Goal: Task Accomplishment & Management: Complete application form

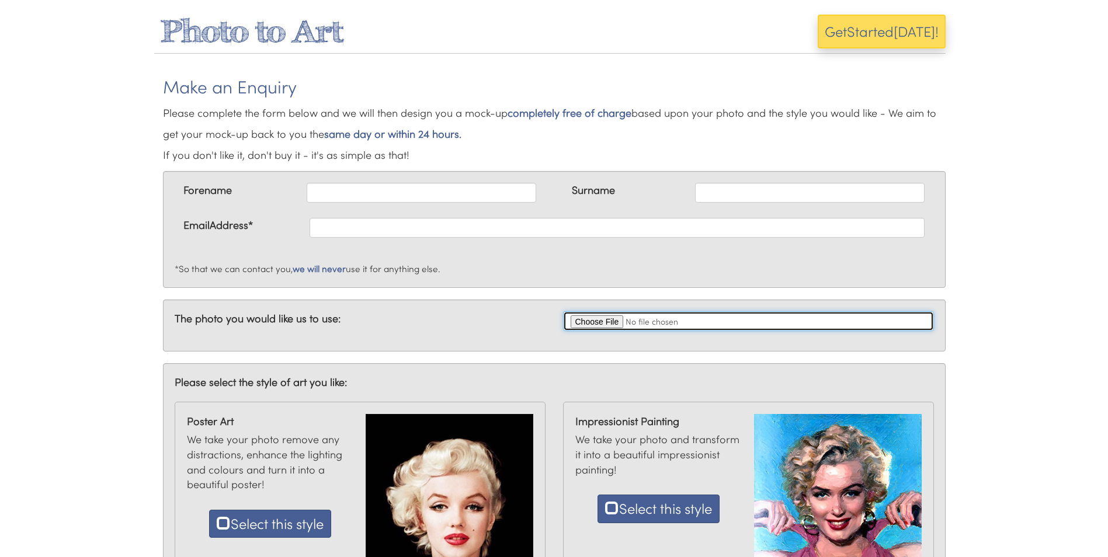
click at [598, 322] on input "file" at bounding box center [748, 321] width 371 height 20
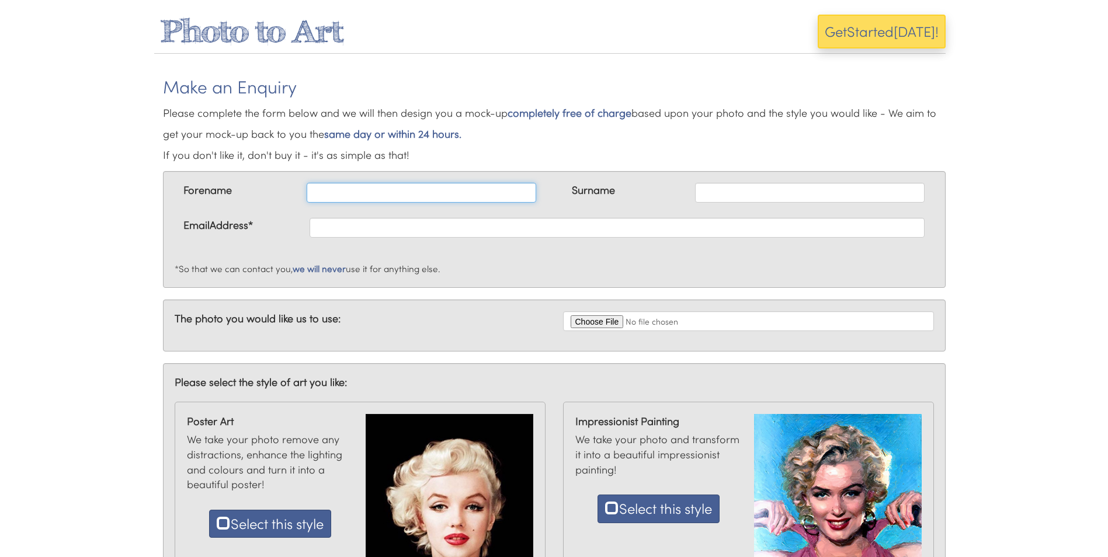
click at [454, 196] on input "text" at bounding box center [421, 193] width 229 height 20
type input "Kevin Andrew"
type input "Sweet"
type input "[EMAIL_ADDRESS][DOMAIN_NAME]"
click at [399, 192] on input "Kevin Andrew" at bounding box center [421, 193] width 229 height 20
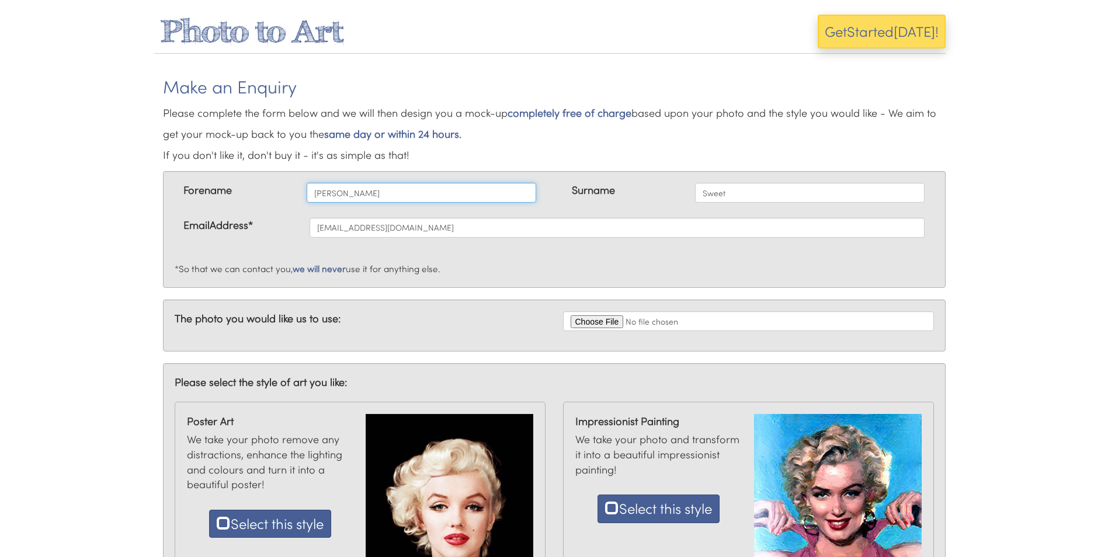
type input "[PERSON_NAME]"
click at [570, 158] on p "Please complete the form below and we will then design you a mock-up completely…" at bounding box center [554, 133] width 782 height 63
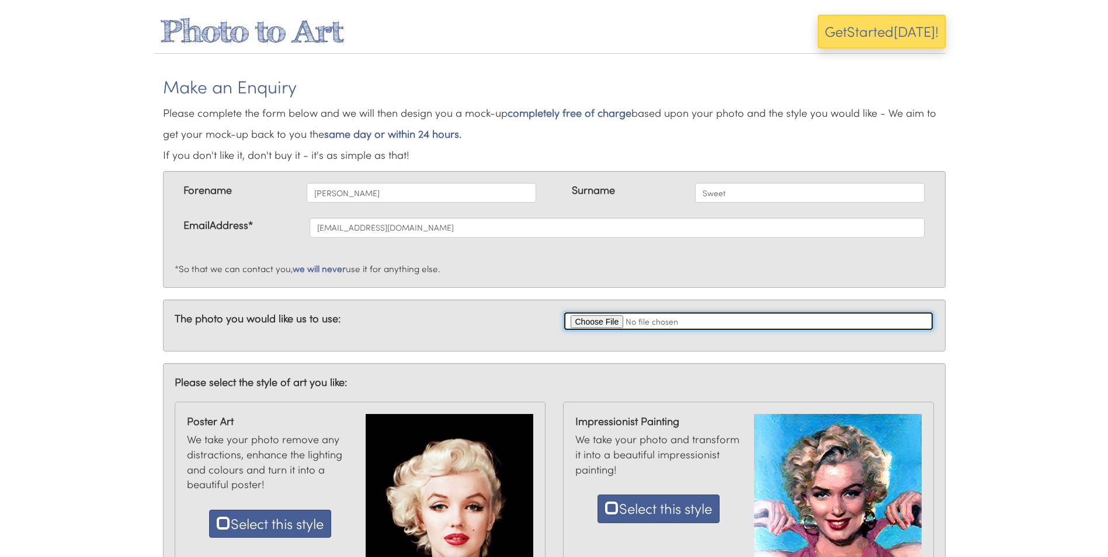
click at [604, 321] on input "file" at bounding box center [748, 321] width 371 height 20
type input "C:\fakepath\1000028523.jpg"
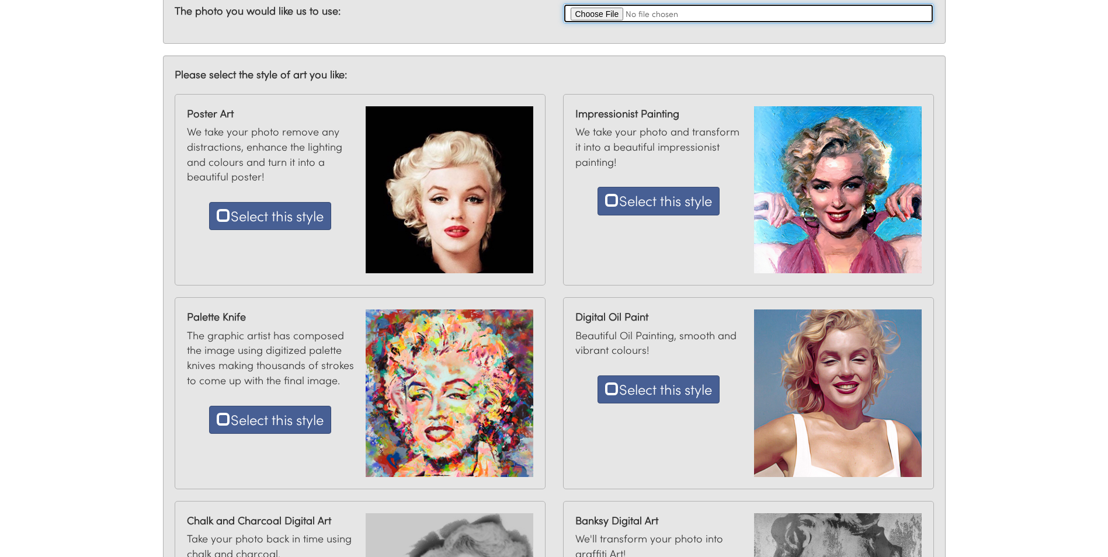
scroll to position [292, 0]
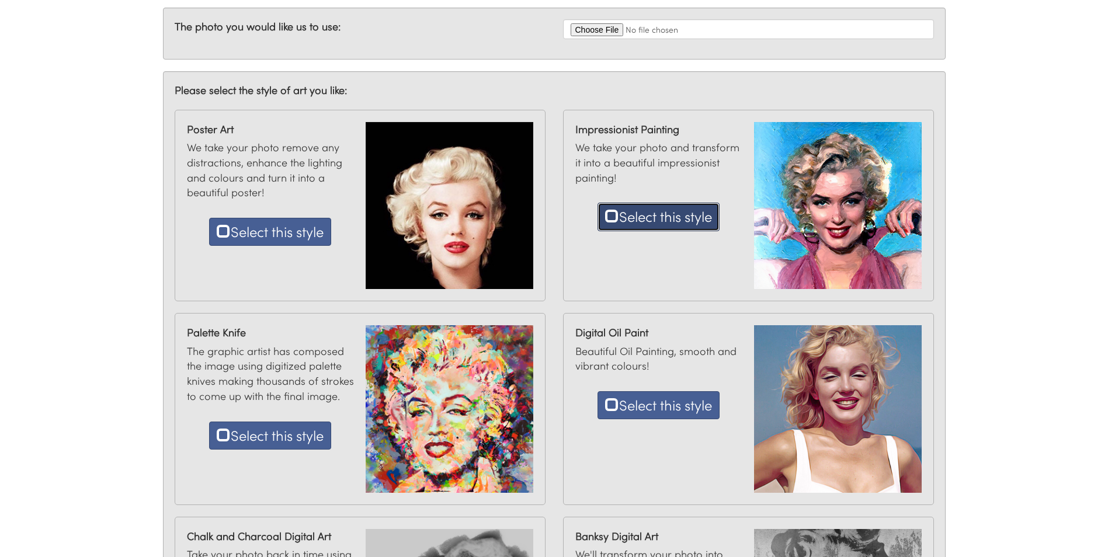
click at [662, 211] on button "Select this style" at bounding box center [658, 217] width 122 height 28
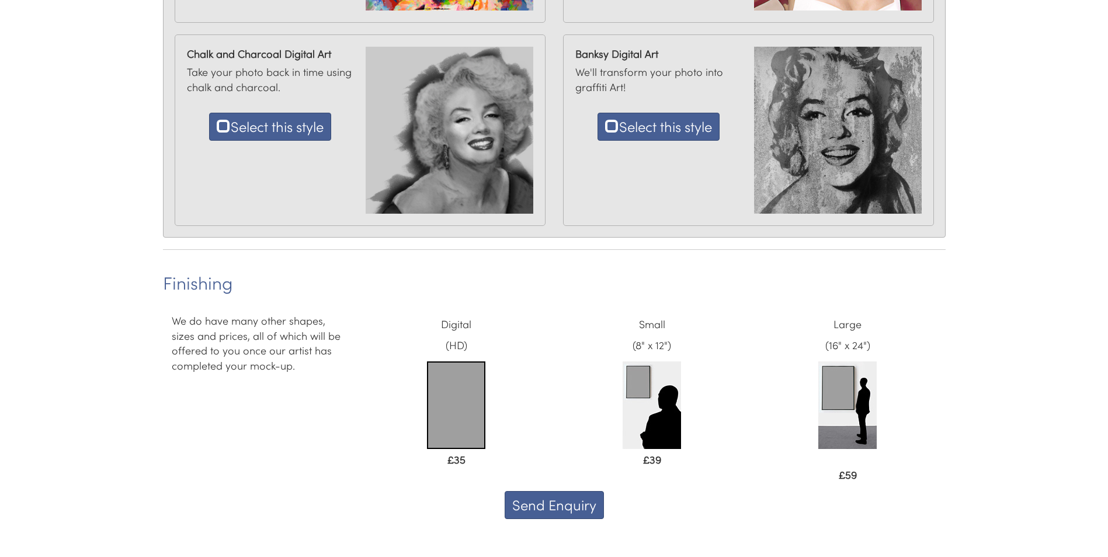
scroll to position [801, 0]
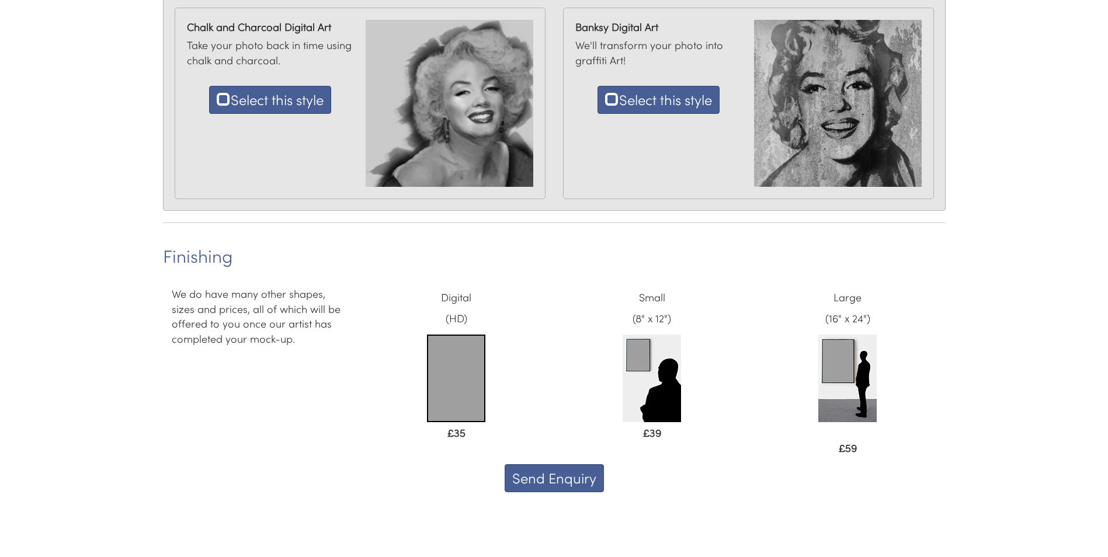
click at [450, 353] on img at bounding box center [456, 379] width 58 height 88
click at [641, 355] on img at bounding box center [651, 379] width 58 height 88
click at [566, 478] on button "Send Enquiry" at bounding box center [553, 478] width 99 height 28
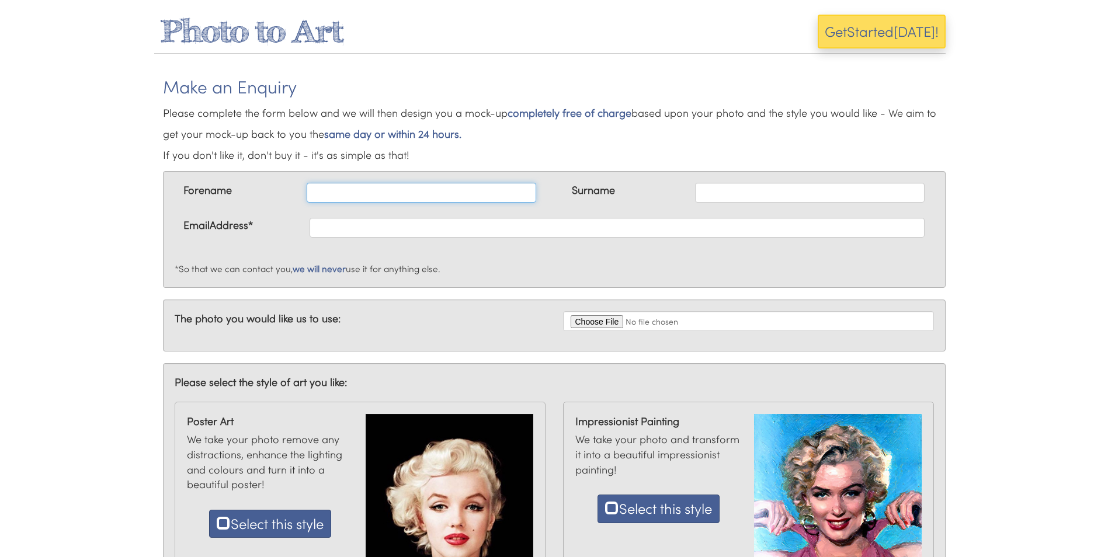
click at [411, 193] on input "text" at bounding box center [421, 193] width 229 height 20
type input "[PERSON_NAME]"
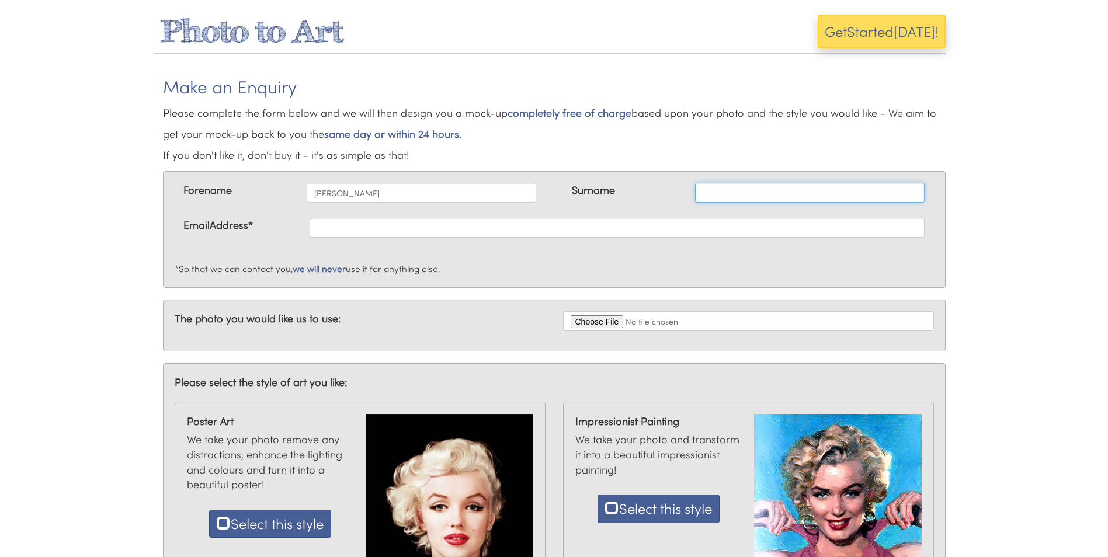
type input "Sweet"
type input "[EMAIL_ADDRESS][DOMAIN_NAME]"
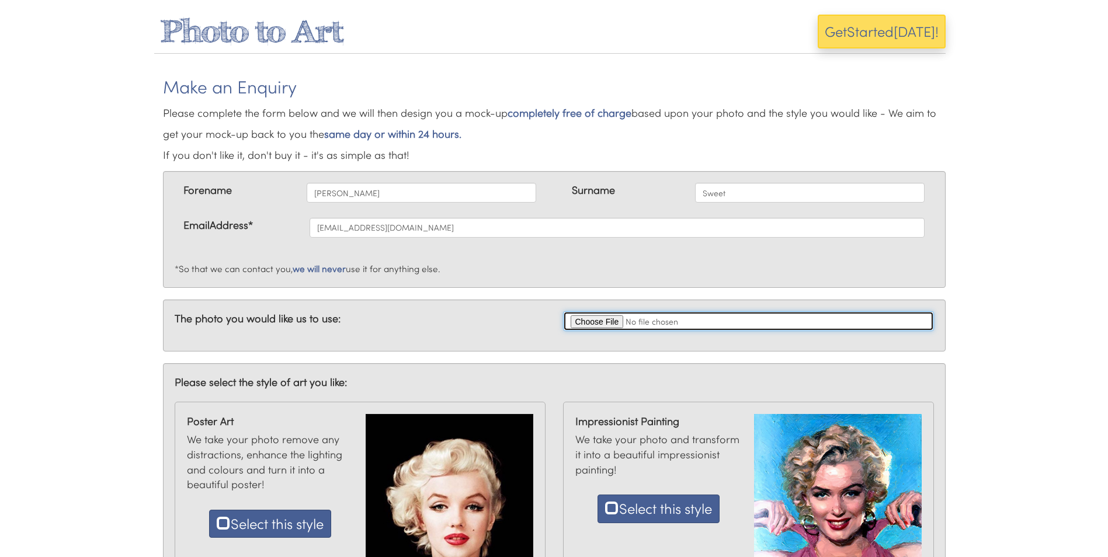
click at [580, 324] on input "file" at bounding box center [748, 321] width 371 height 20
type input "C:\fakepath\1000028523.jpg"
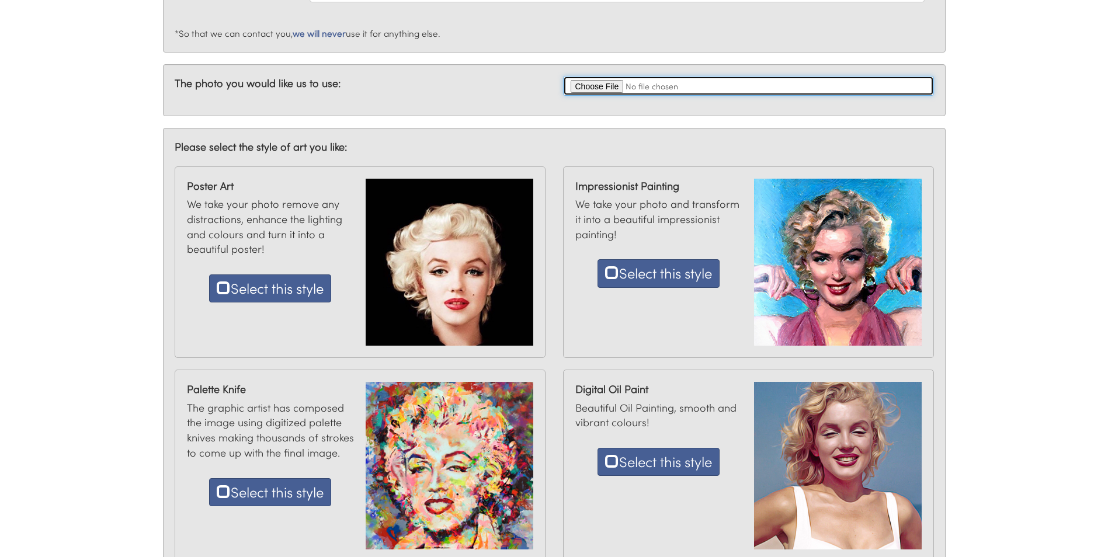
scroll to position [292, 0]
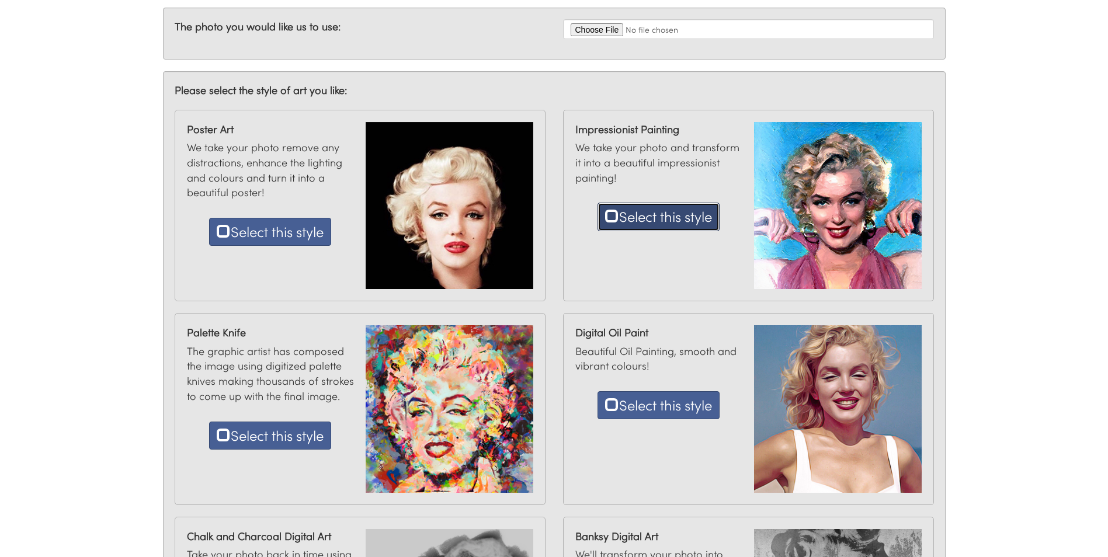
click at [662, 214] on button "Select this style" at bounding box center [658, 217] width 122 height 28
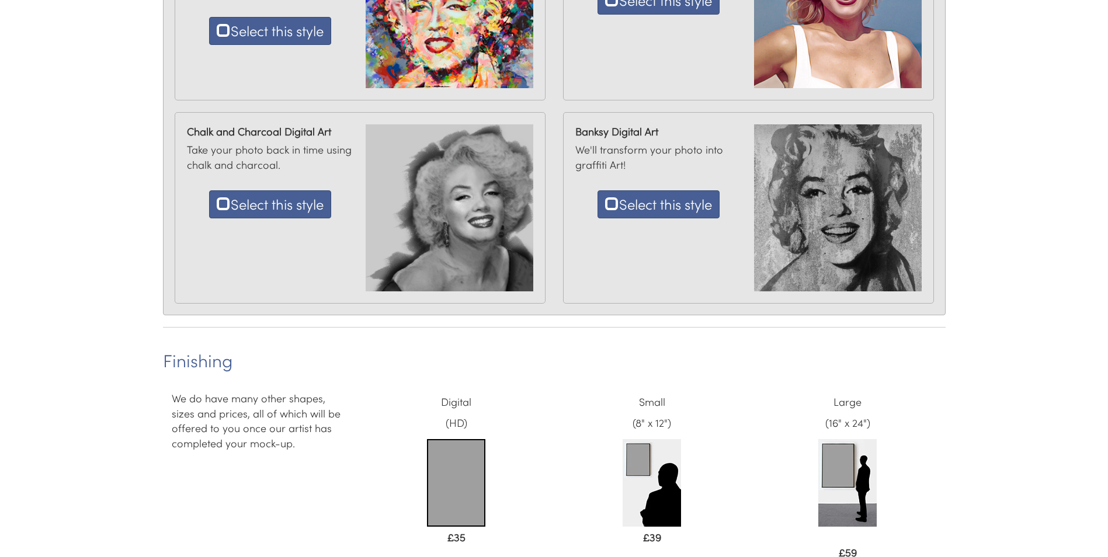
scroll to position [801, 0]
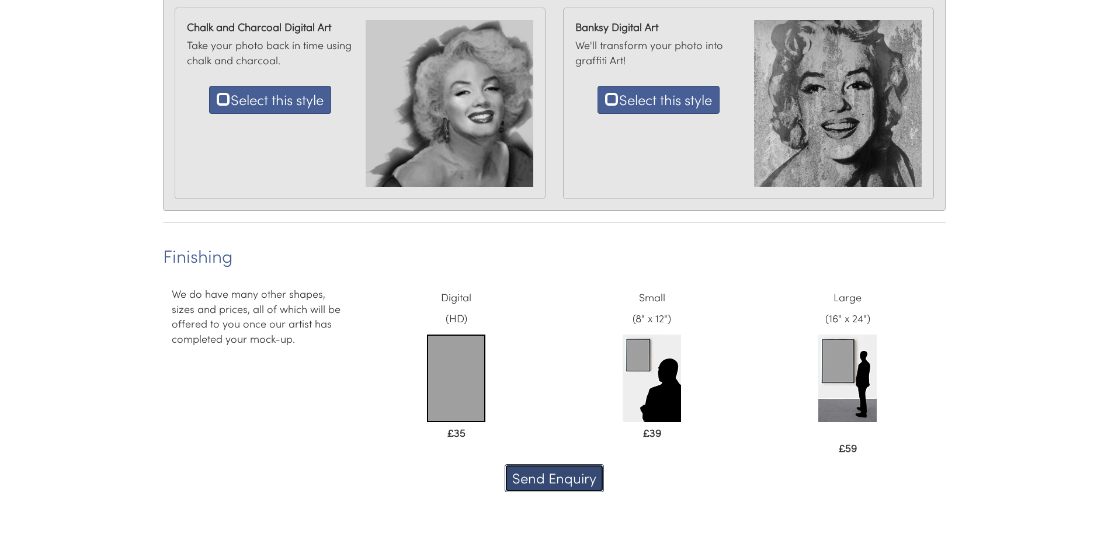
click at [560, 479] on button "Send Enquiry" at bounding box center [553, 478] width 99 height 28
